Goal: Transaction & Acquisition: Purchase product/service

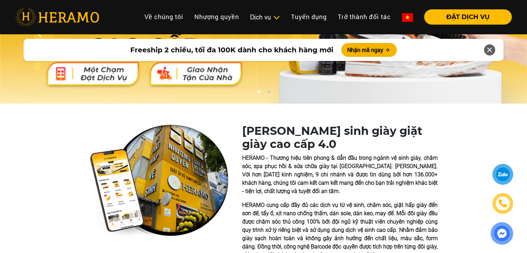
scroll to position [69, 0]
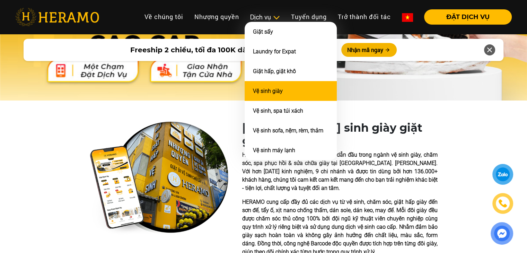
click at [264, 85] on li "Vệ sinh giày" at bounding box center [290, 91] width 92 height 20
click at [267, 90] on link "Vệ sinh giày" at bounding box center [268, 91] width 30 height 7
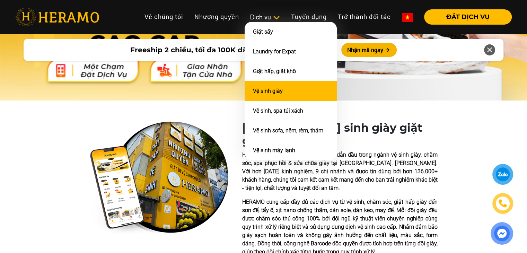
click at [267, 90] on link "Vệ sinh giày" at bounding box center [268, 91] width 30 height 7
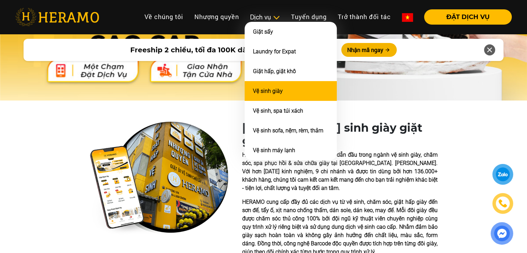
click at [267, 90] on link "Vệ sinh giày" at bounding box center [268, 91] width 30 height 7
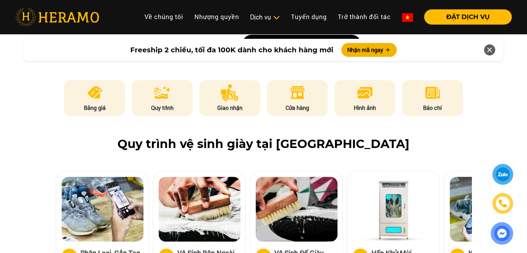
scroll to position [346, 0]
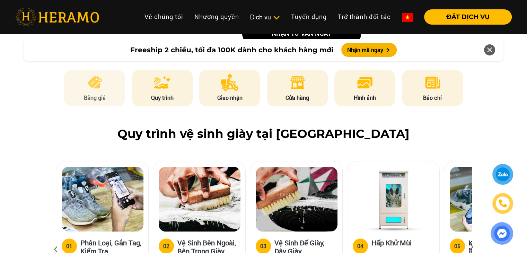
click at [79, 83] on li "Bảng giá" at bounding box center [94, 88] width 61 height 36
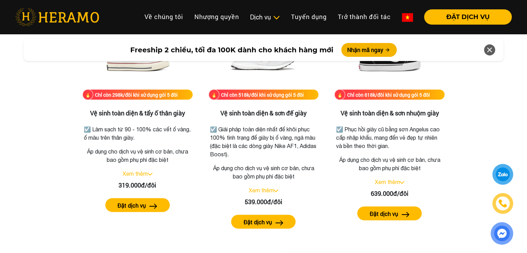
scroll to position [69, 0]
